Goal: Information Seeking & Learning: Learn about a topic

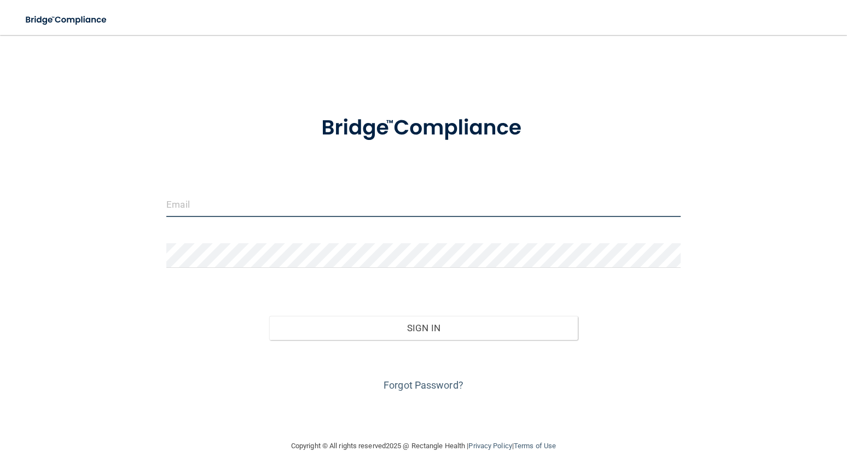
type input "[EMAIL_ADDRESS][DOMAIN_NAME]"
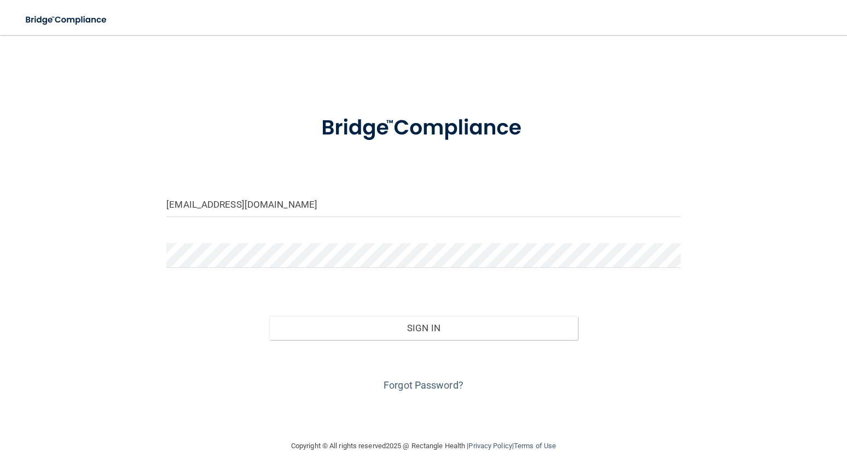
click at [439, 341] on div "Forgot Password?" at bounding box center [423, 367] width 531 height 55
click at [453, 330] on button "Sign In" at bounding box center [423, 328] width 308 height 24
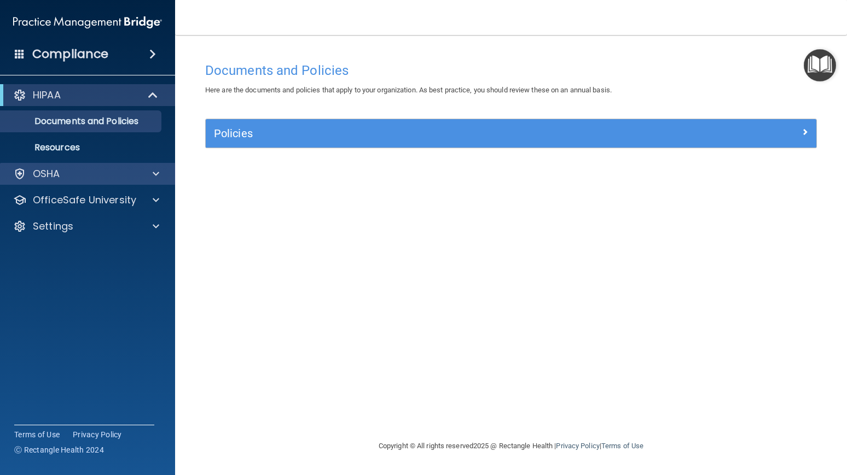
click at [128, 171] on div "OSHA" at bounding box center [73, 173] width 136 height 13
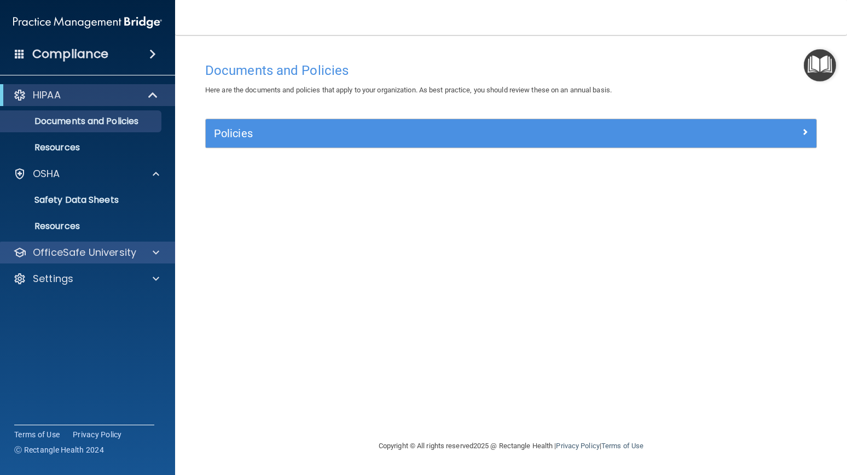
click at [164, 249] on div at bounding box center [154, 252] width 27 height 13
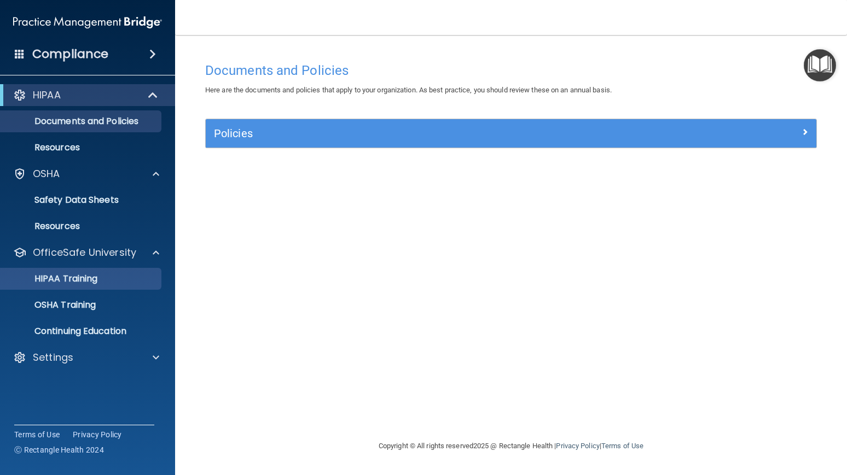
click at [141, 281] on div "HIPAA Training" at bounding box center [81, 278] width 149 height 11
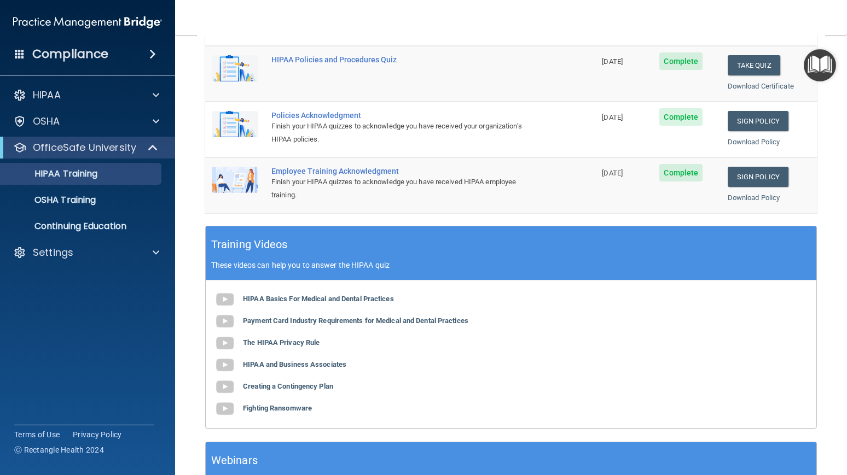
scroll to position [340, 0]
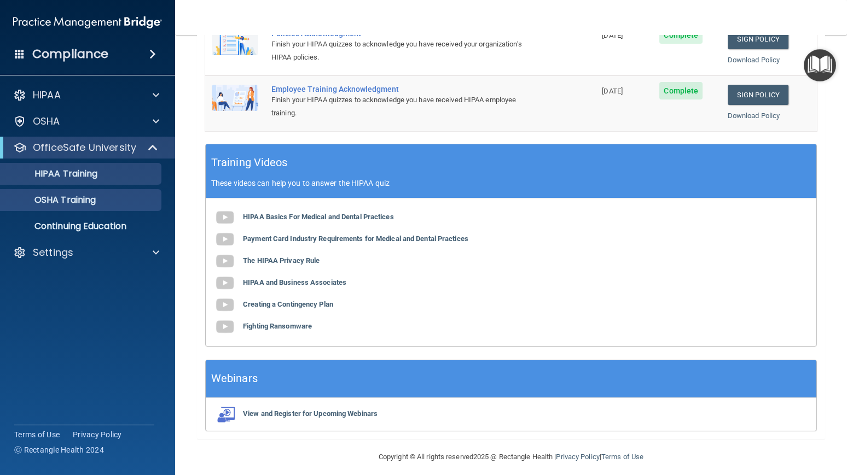
click at [88, 193] on link "OSHA Training" at bounding box center [75, 200] width 172 height 22
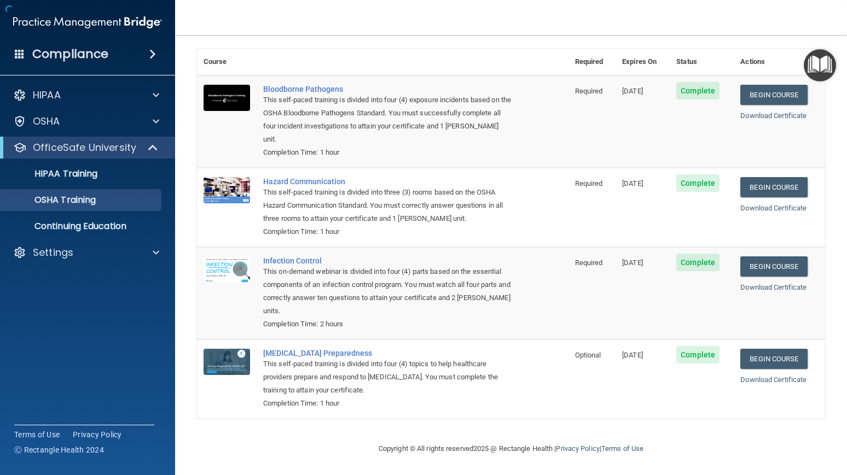
scroll to position [37, 0]
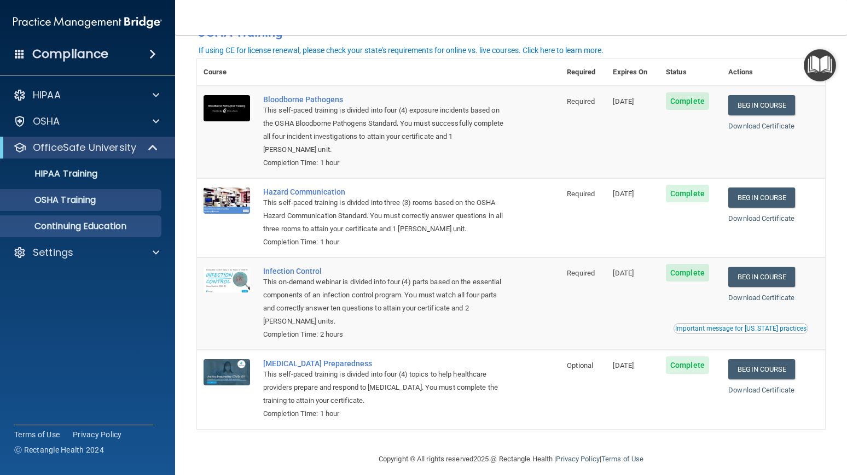
click at [113, 232] on link "Continuing Education" at bounding box center [75, 226] width 172 height 22
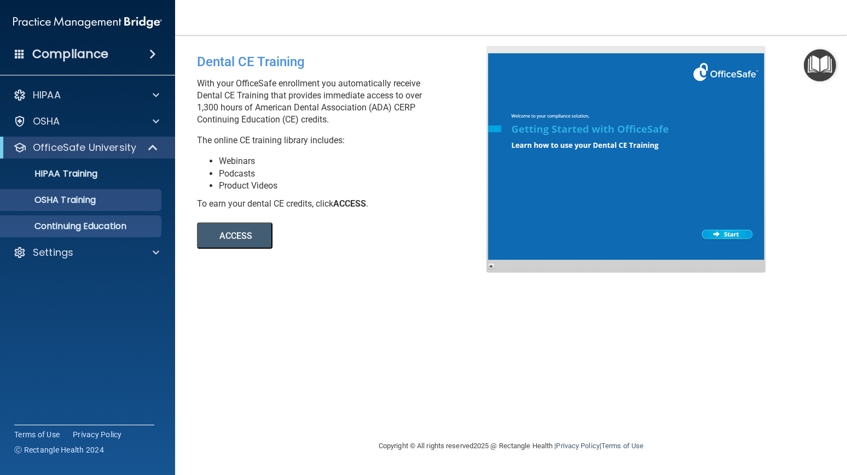
click at [93, 199] on p "OSHA Training" at bounding box center [51, 200] width 89 height 11
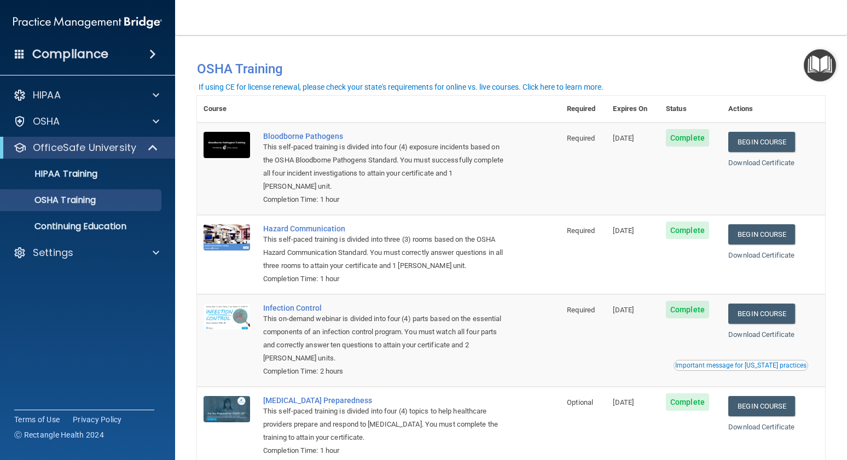
scroll to position [52, 0]
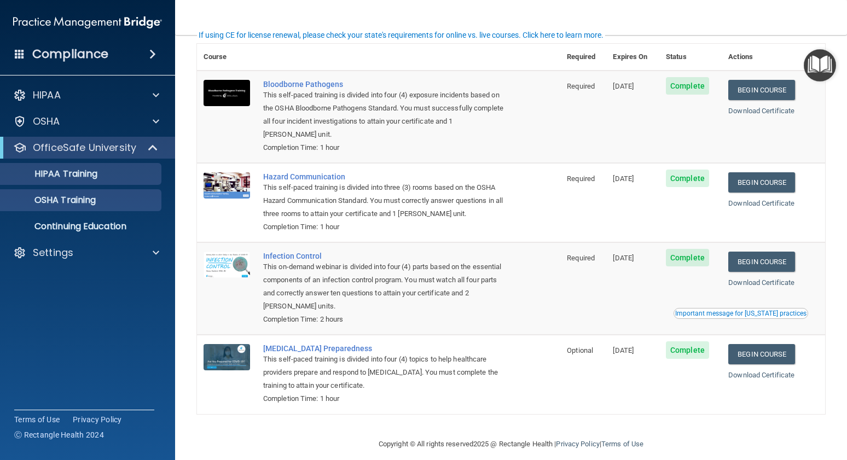
click at [115, 171] on div "HIPAA Training" at bounding box center [81, 173] width 149 height 11
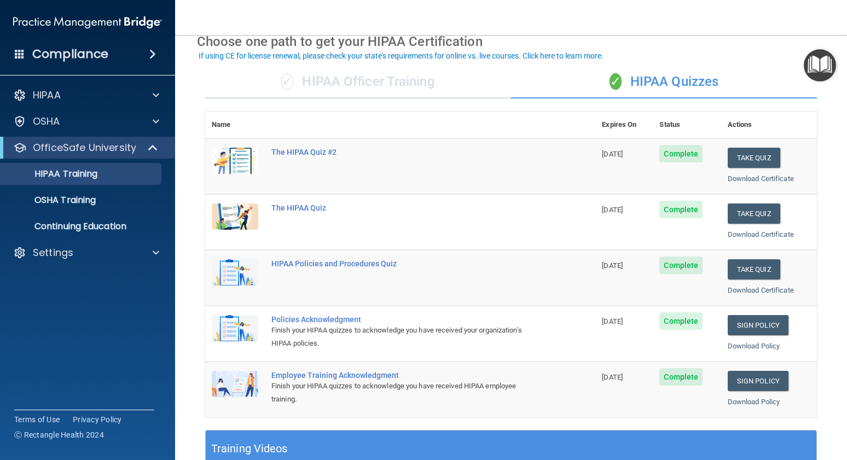
scroll to position [56, 0]
